Goal: Task Accomplishment & Management: Use online tool/utility

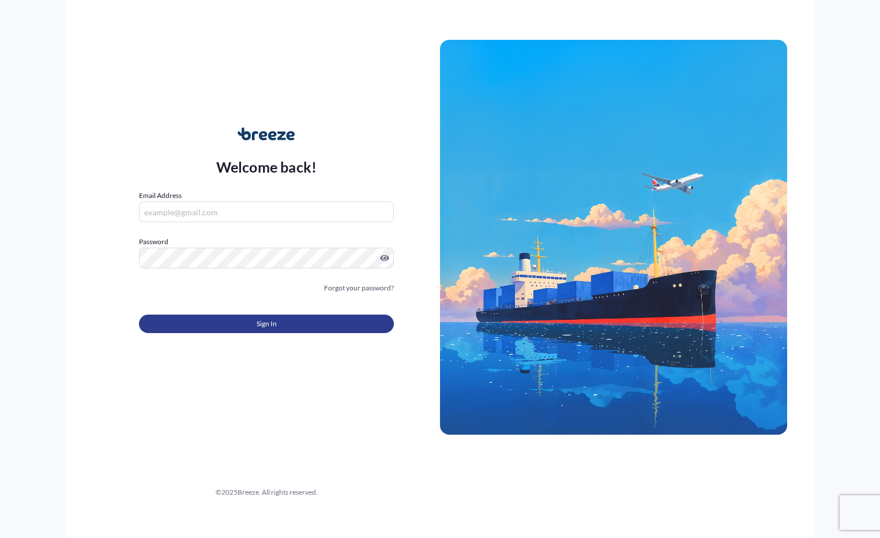
type input "[PERSON_NAME][EMAIL_ADDRESS][DOMAIN_NAME]"
click at [284, 321] on button "Sign In" at bounding box center [266, 323] width 255 height 18
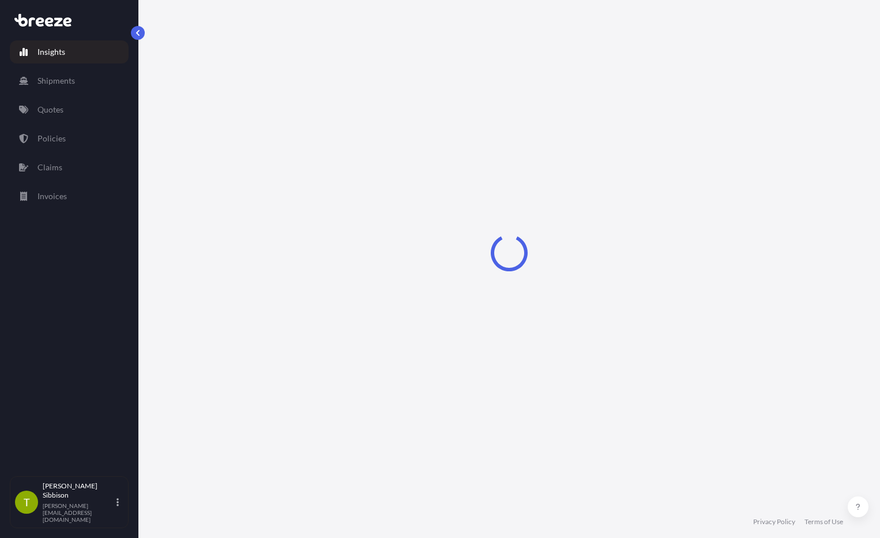
select select "2025"
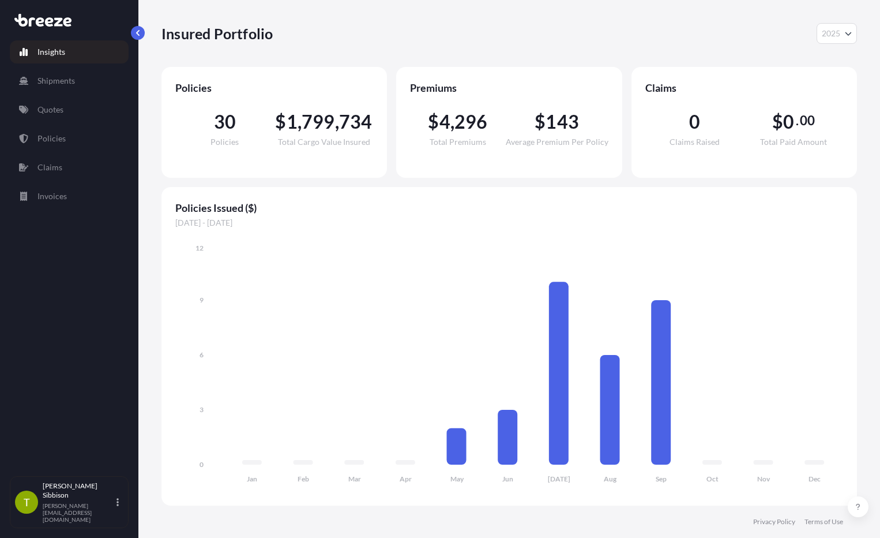
click at [62, 52] on p "Insights" at bounding box center [51, 52] width 28 height 12
click at [58, 103] on link "Quotes" at bounding box center [69, 109] width 119 height 23
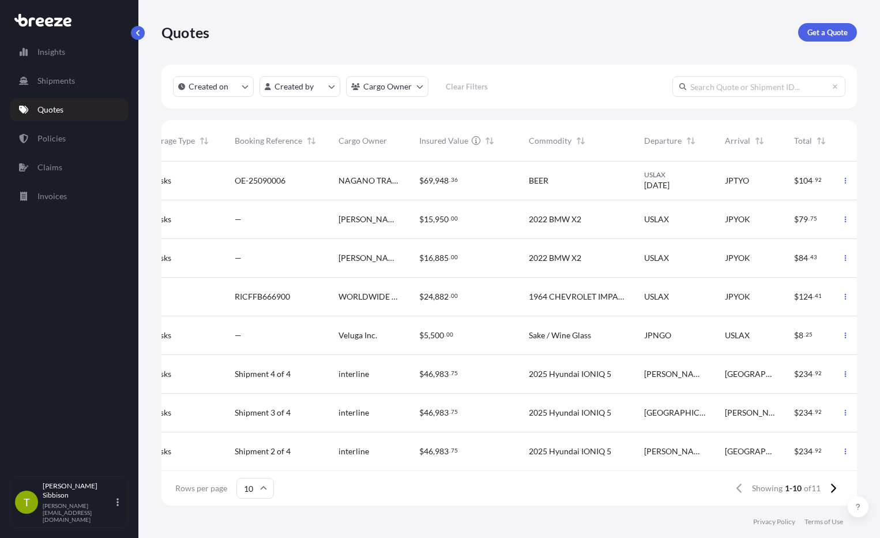
scroll to position [0, 288]
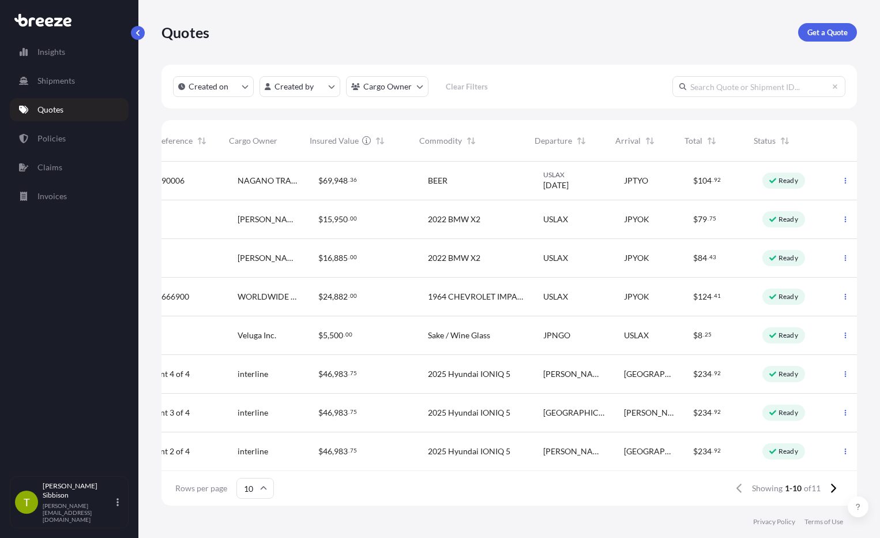
click at [700, 226] on div "$ 79 . 75" at bounding box center [718, 219] width 69 height 39
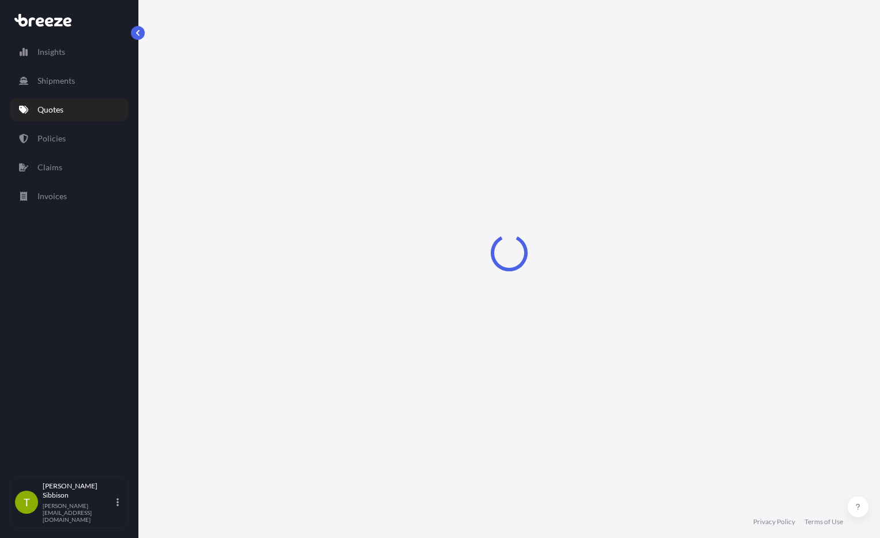
select select "Sea"
select select "2"
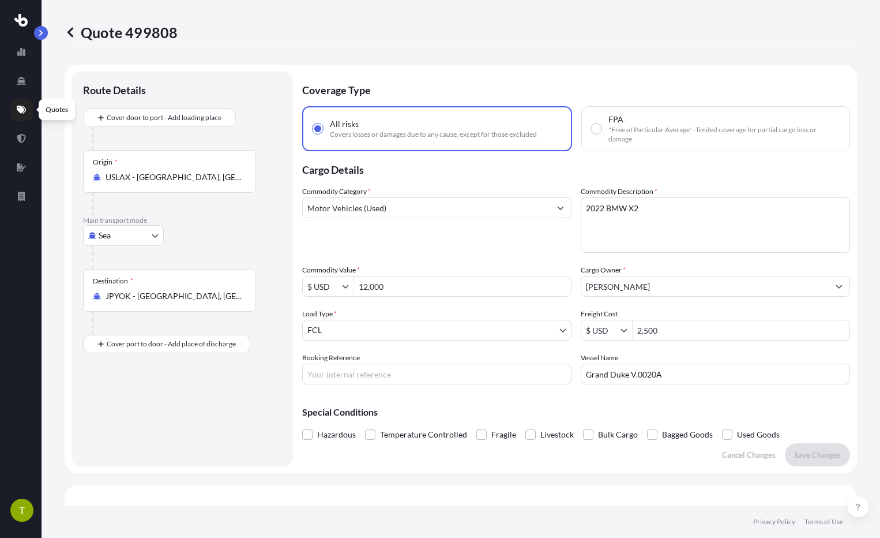
click at [22, 107] on icon at bounding box center [21, 110] width 9 height 8
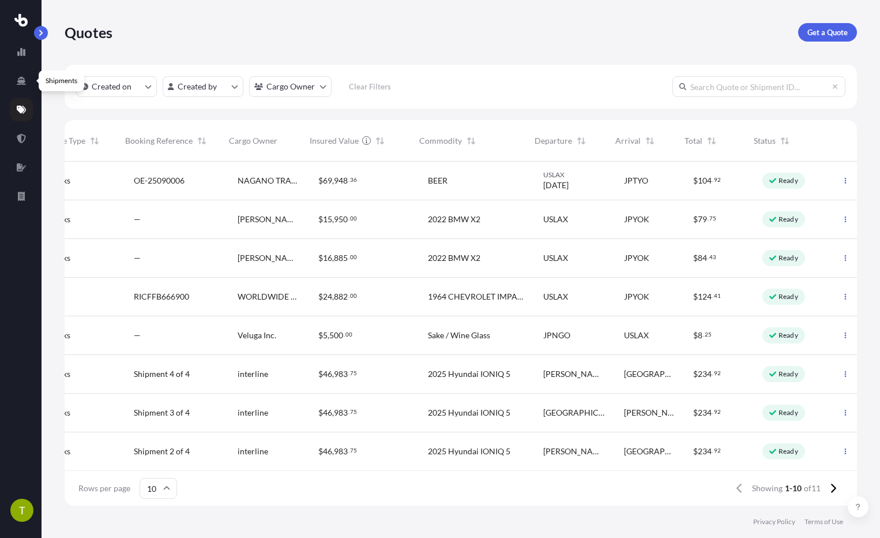
scroll to position [341, 784]
